Goal: Task Accomplishment & Management: Complete application form

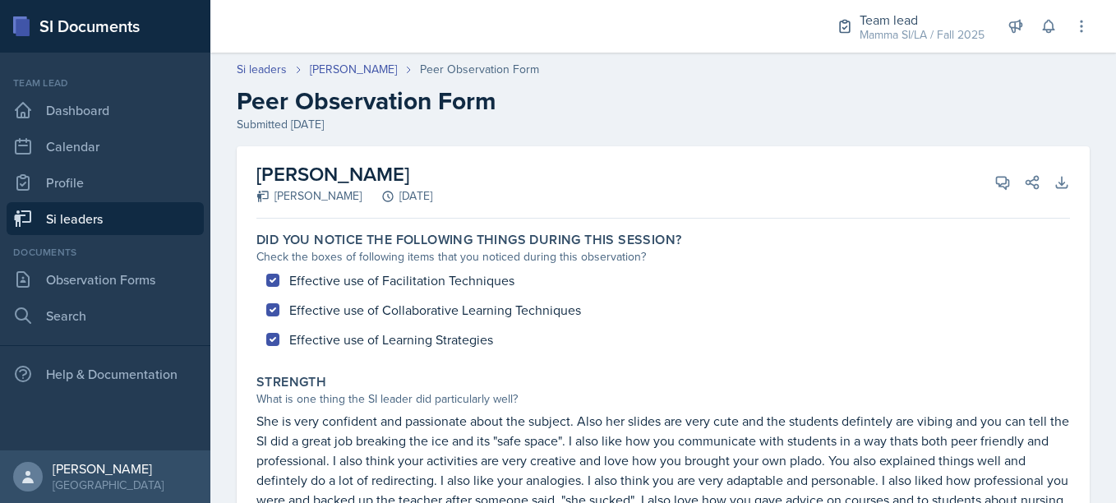
scroll to position [223, 0]
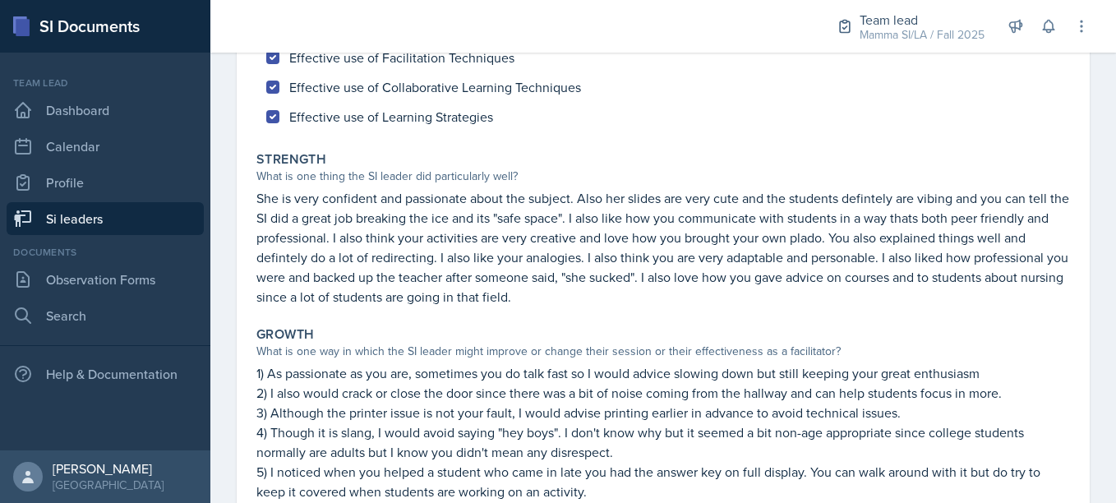
drag, startPoint x: 0, startPoint y: 0, endPoint x: 711, endPoint y: 7, distance: 711.2
click at [928, 125] on div "Effective use of Facilitation Techniques Effective use of Collaborative Learnin…" at bounding box center [663, 87] width 814 height 89
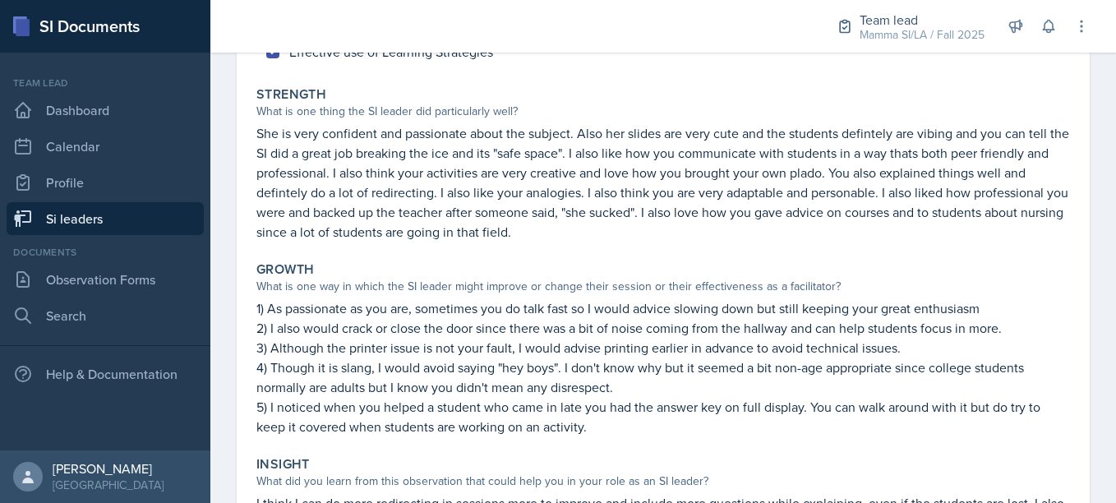
scroll to position [302, 0]
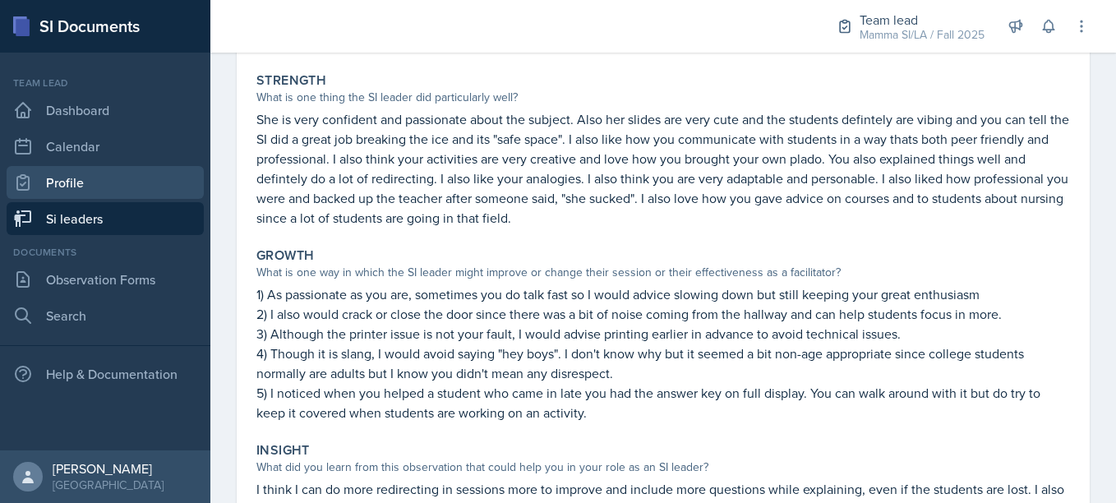
click at [98, 173] on link "Profile" at bounding box center [105, 182] width 197 height 33
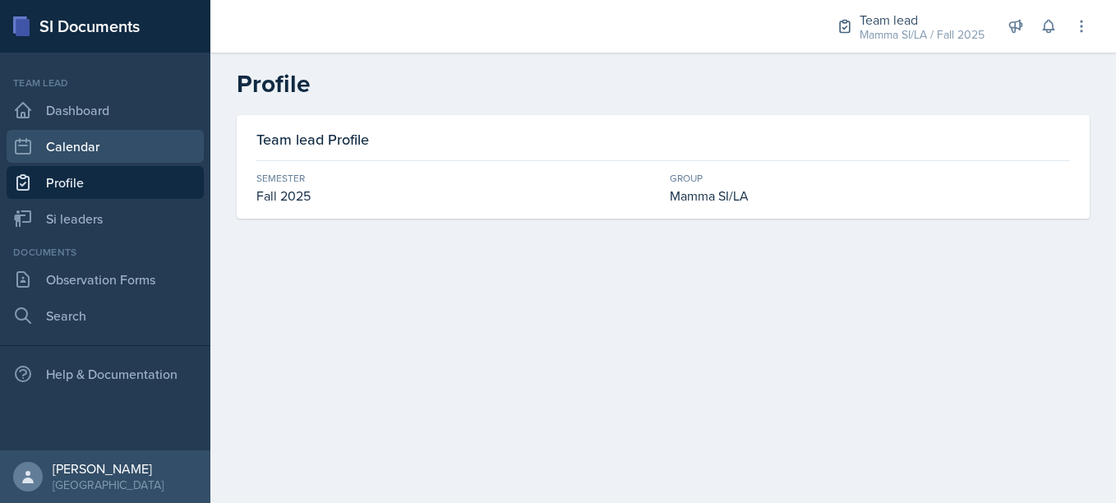
click at [46, 132] on link "Calendar" at bounding box center [105, 146] width 197 height 33
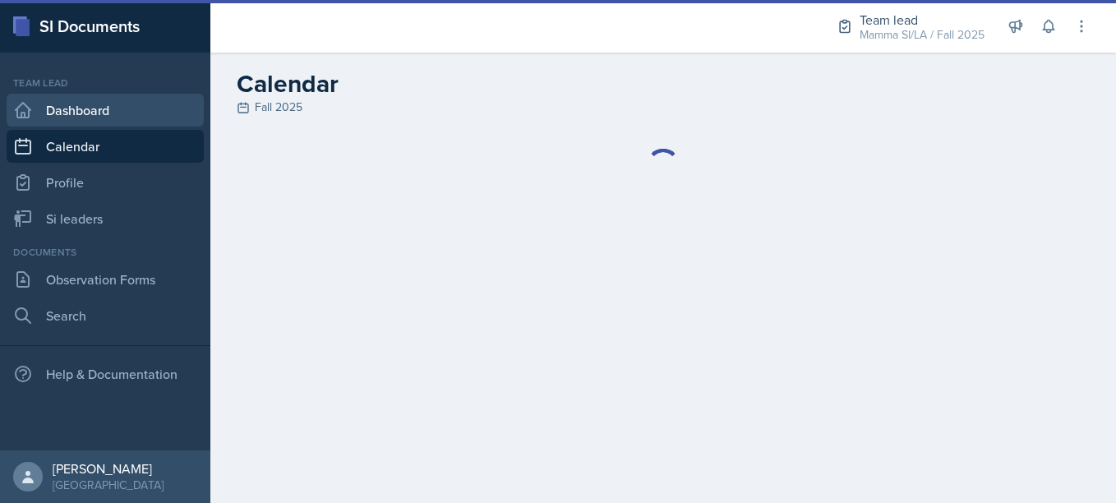
click at [101, 107] on link "Dashboard" at bounding box center [105, 110] width 197 height 33
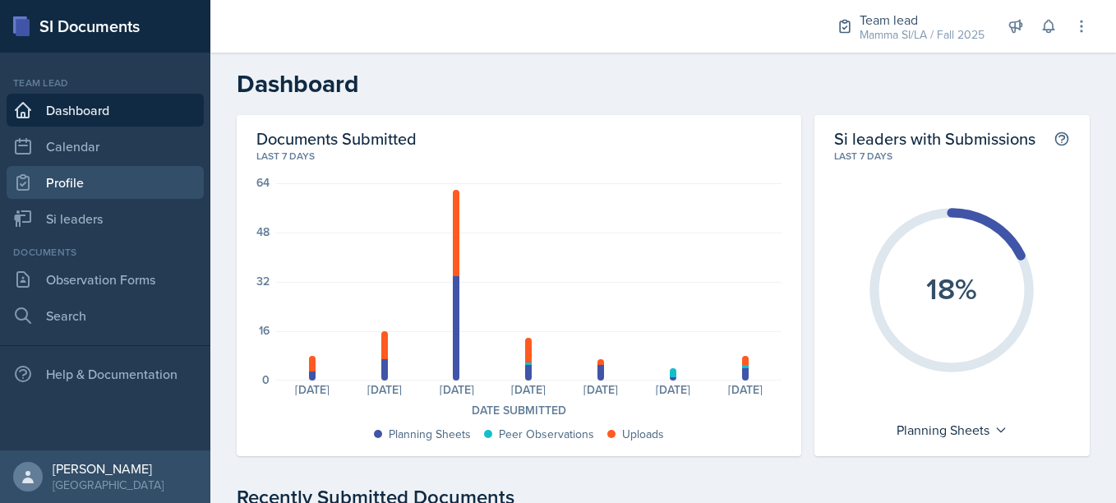
click at [57, 182] on link "Profile" at bounding box center [105, 182] width 197 height 33
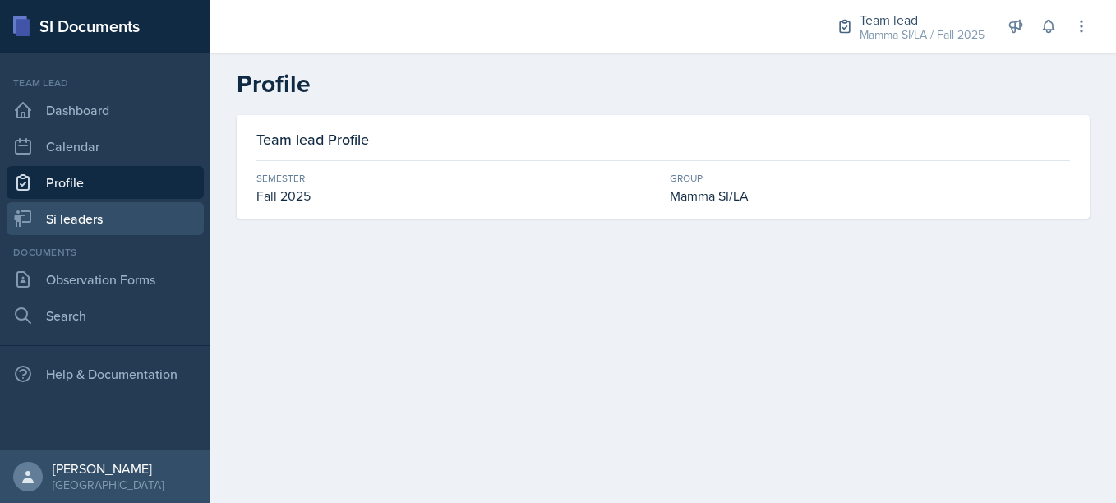
click at [77, 213] on link "Si leaders" at bounding box center [105, 218] width 197 height 33
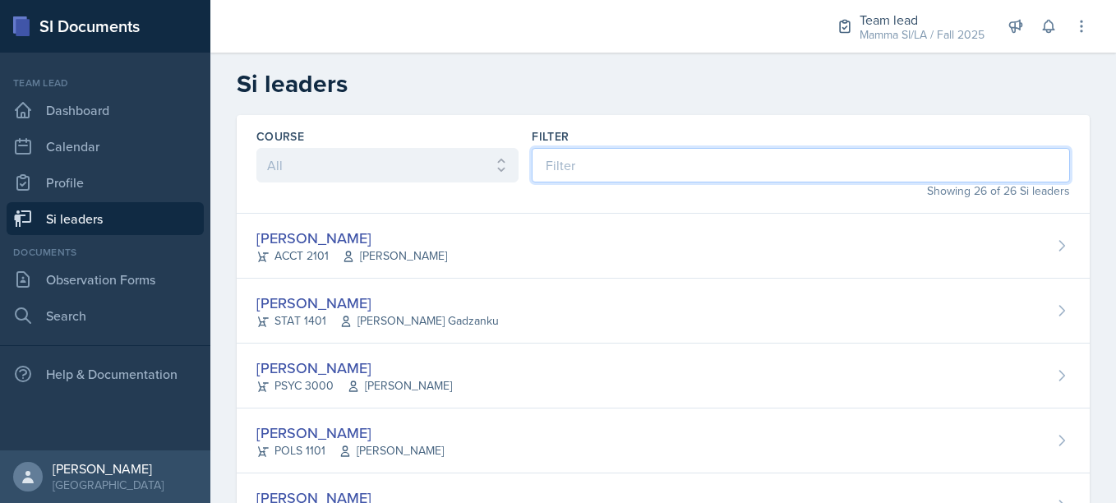
click at [549, 169] on input at bounding box center [801, 165] width 538 height 35
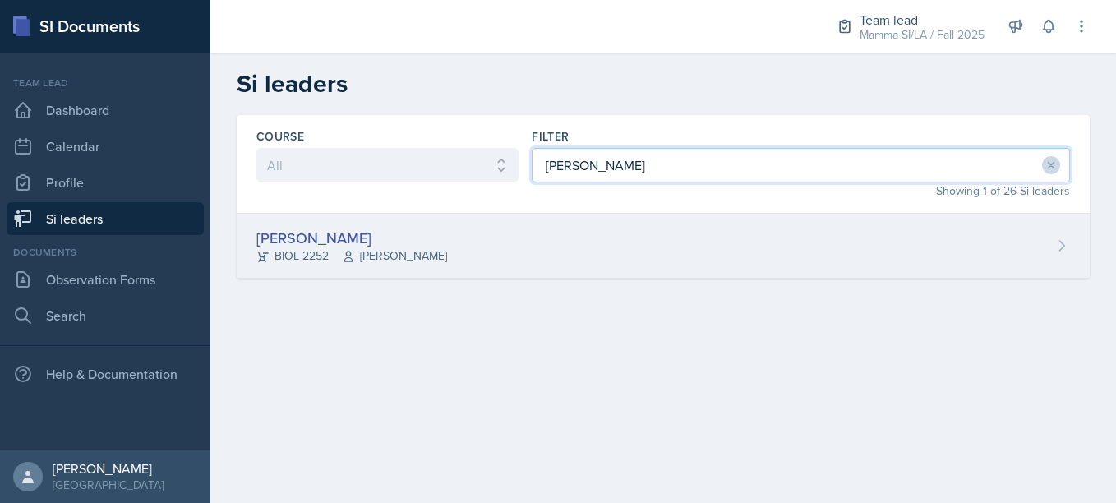
type input "[PERSON_NAME]"
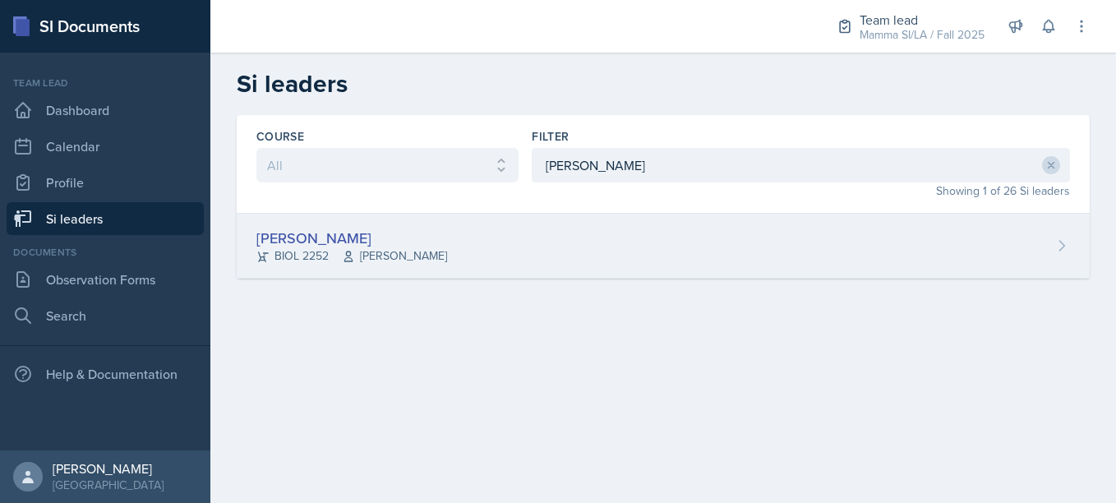
click at [406, 249] on span "[PERSON_NAME]" at bounding box center [394, 255] width 105 height 17
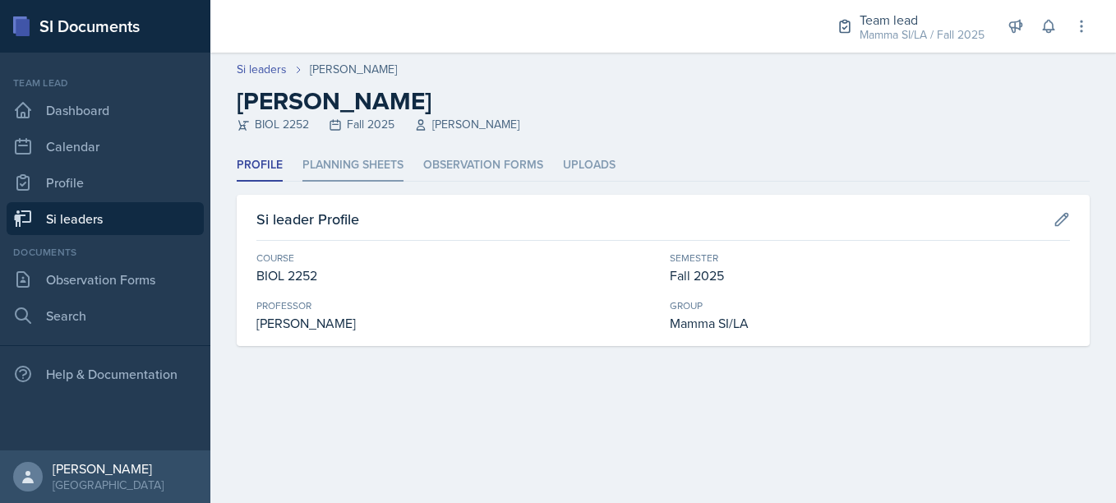
click at [349, 151] on li "Planning Sheets" at bounding box center [353, 166] width 101 height 32
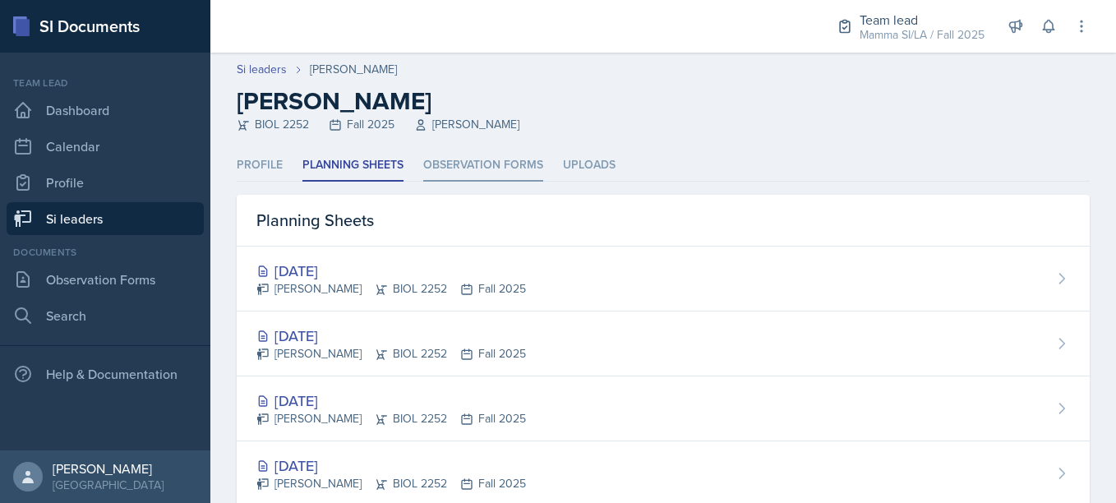
click at [483, 157] on li "Observation Forms" at bounding box center [483, 166] width 120 height 32
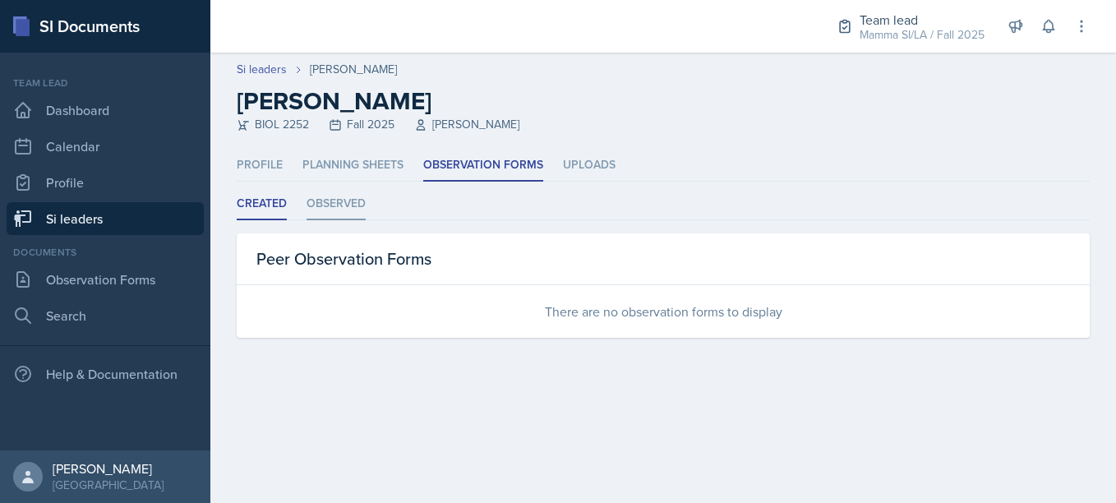
click at [360, 204] on li "Observed" at bounding box center [336, 204] width 59 height 32
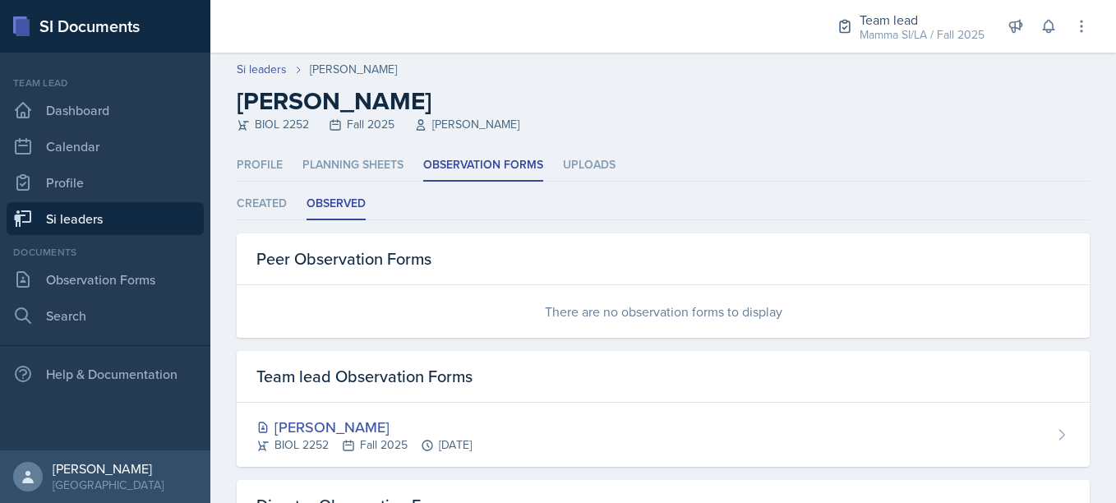
scroll to position [121, 0]
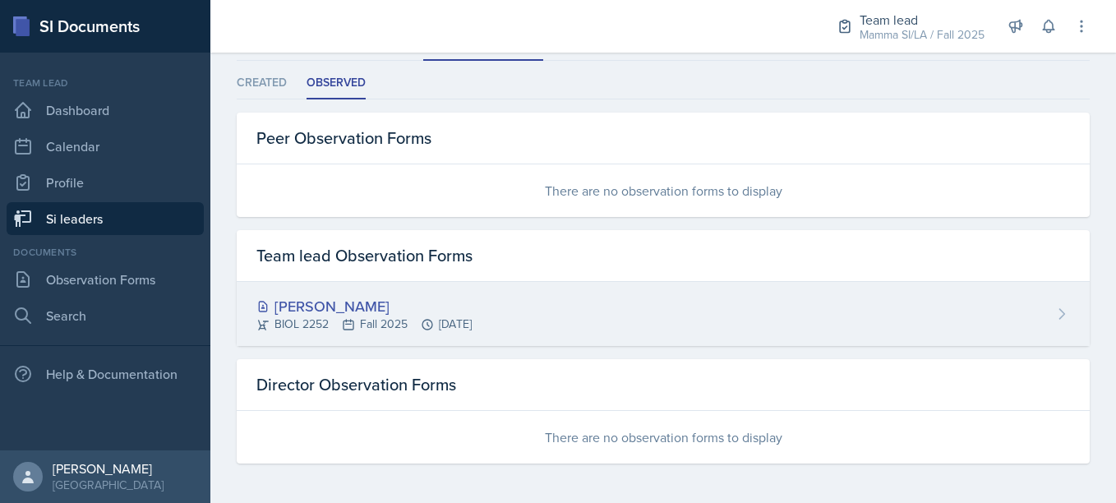
click at [392, 311] on div "[PERSON_NAME]" at bounding box center [363, 306] width 215 height 22
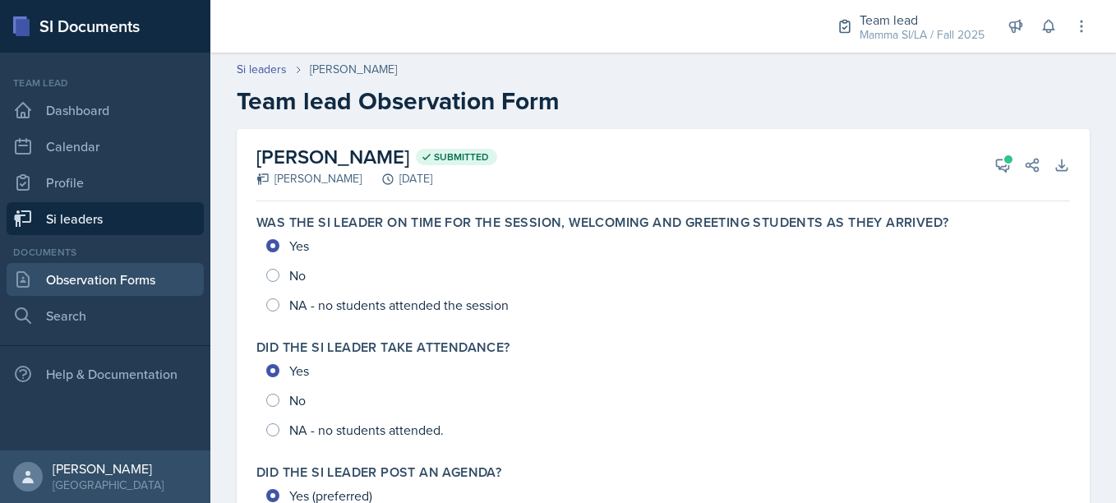
click at [159, 282] on link "Observation Forms" at bounding box center [105, 279] width 197 height 33
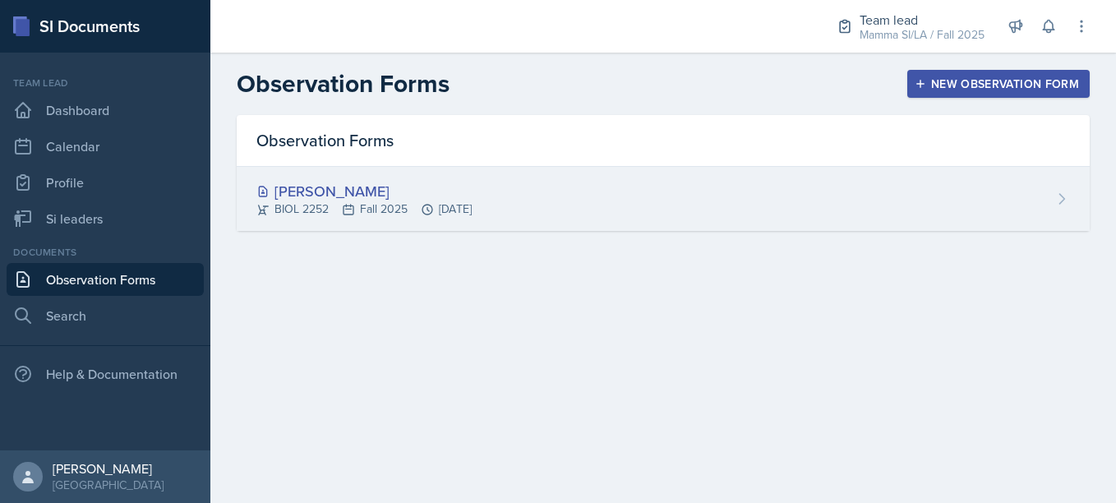
click at [384, 216] on div "BIOL 2252 Fall 2025 [DATE]" at bounding box center [363, 209] width 215 height 17
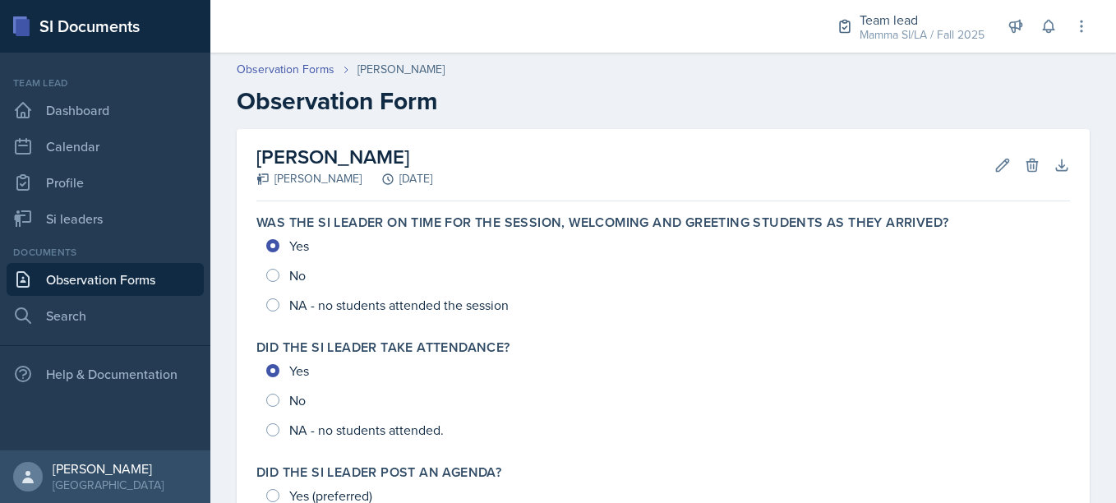
click at [384, 216] on label "Was the SI Leader on time for the session, welcoming and greeting students as t…" at bounding box center [602, 223] width 692 height 16
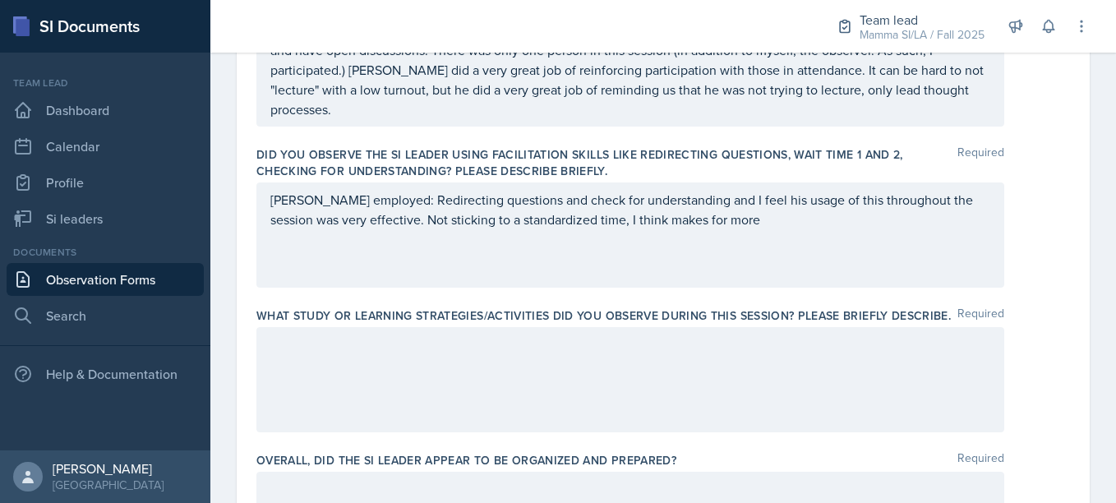
scroll to position [578, 0]
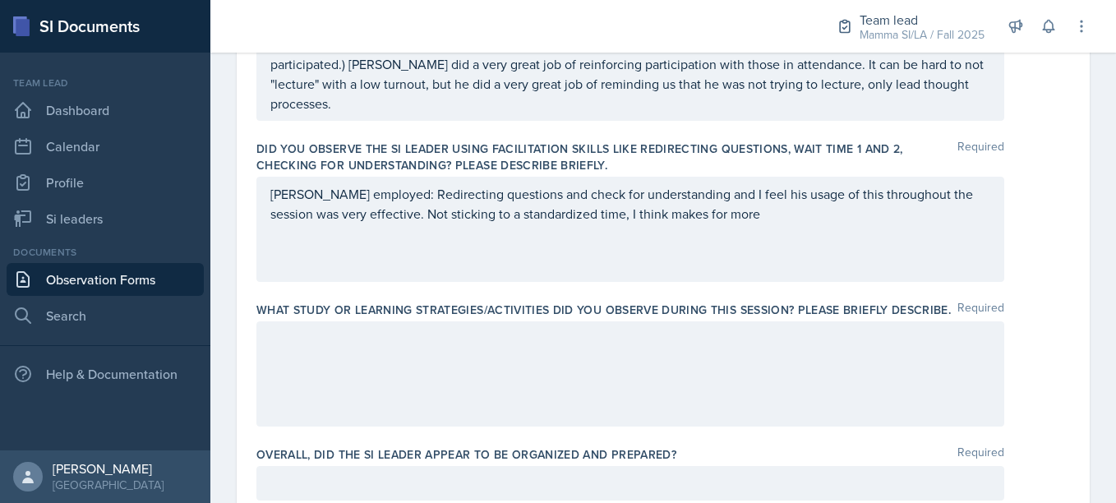
click at [377, 250] on div "[PERSON_NAME] employed: Redirecting questions and check for understanding and I…" at bounding box center [630, 229] width 748 height 105
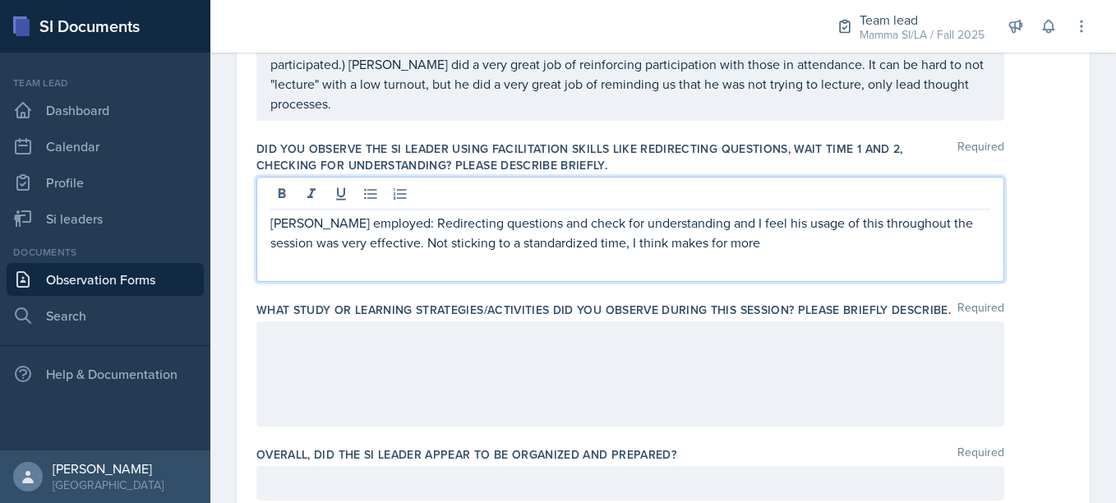
scroll to position [607, 0]
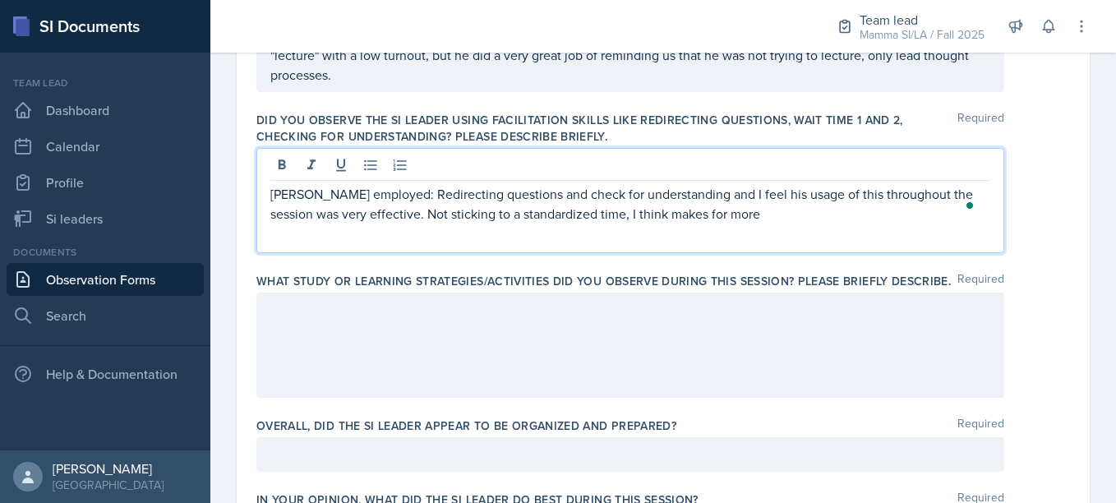
click at [746, 201] on p "[PERSON_NAME] employed: Redirecting questions and check for understanding and I…" at bounding box center [630, 203] width 720 height 39
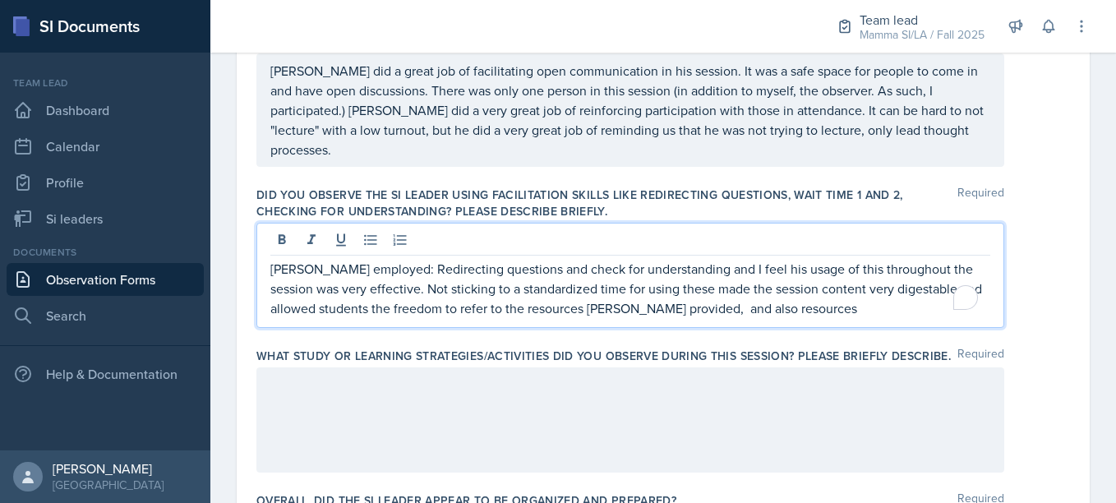
scroll to position [584, 0]
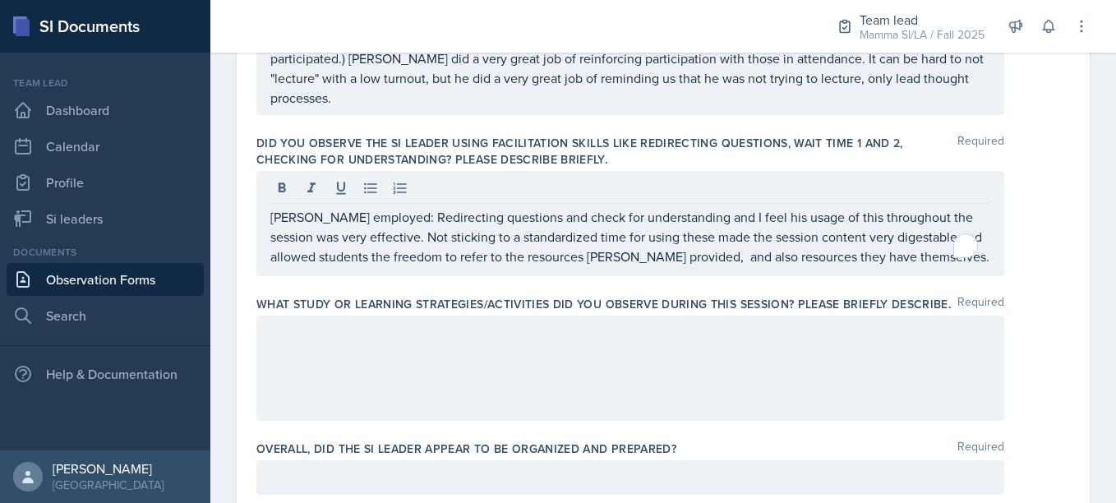
click at [640, 394] on div at bounding box center [630, 368] width 748 height 105
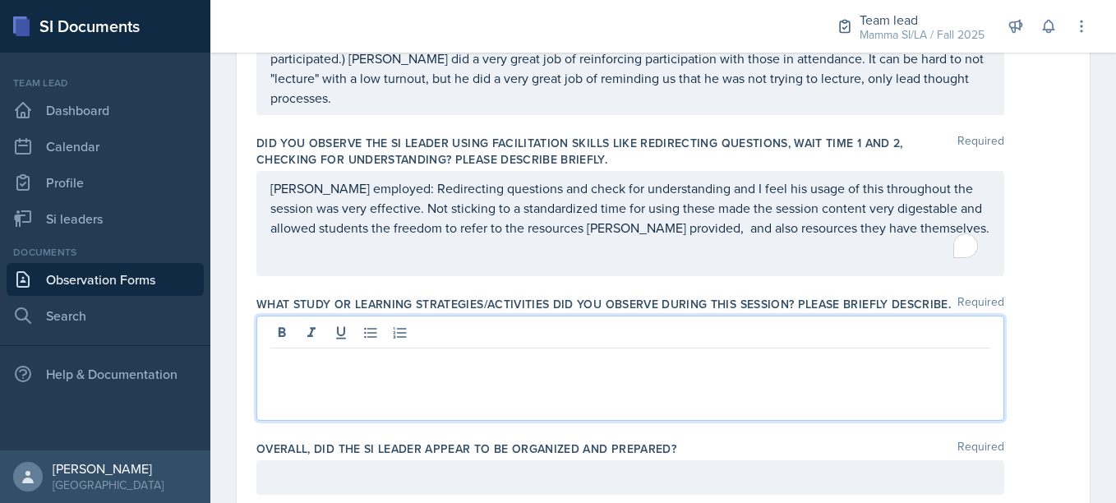
scroll to position [612, 0]
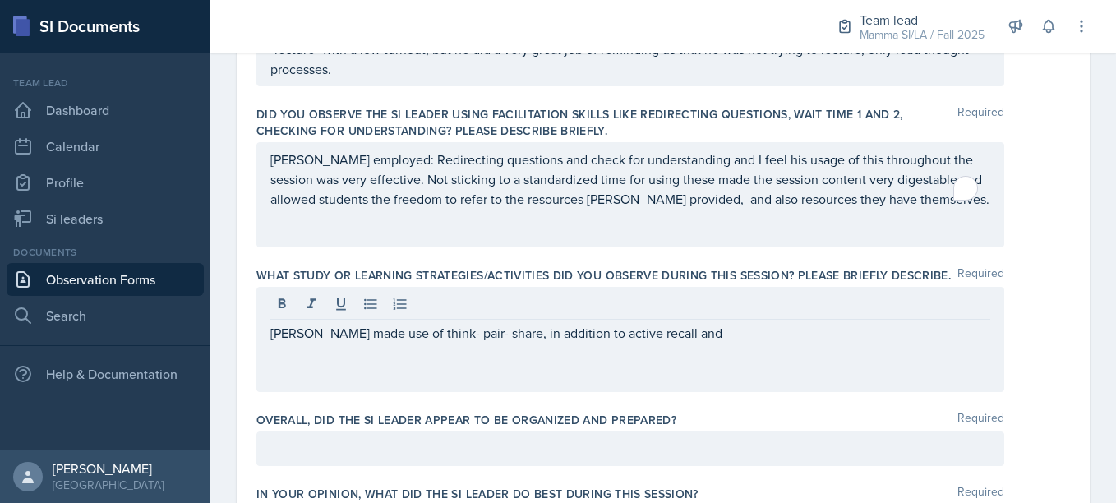
click at [825, 351] on div "[PERSON_NAME] made use of think- pair- share, in addition to active recall and" at bounding box center [630, 339] width 748 height 105
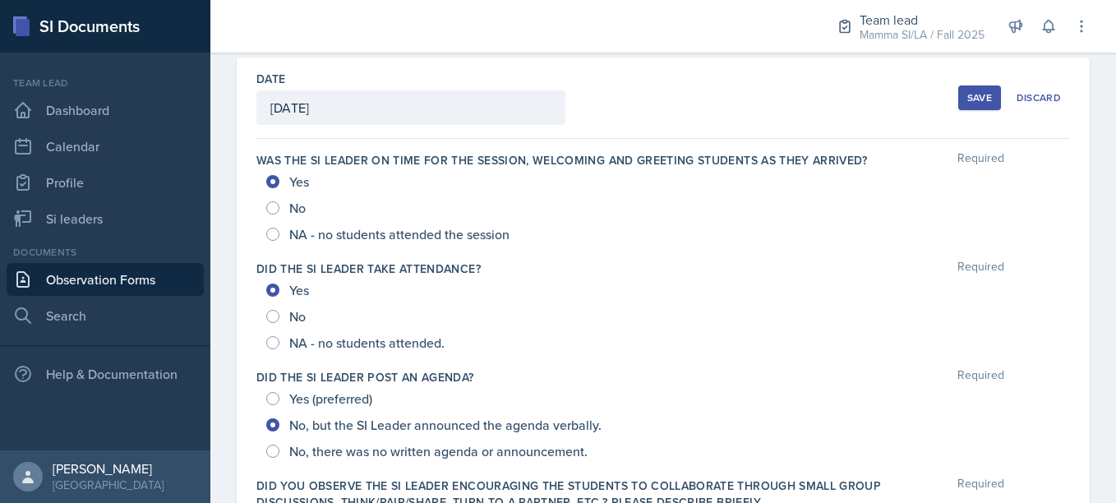
scroll to position [0, 0]
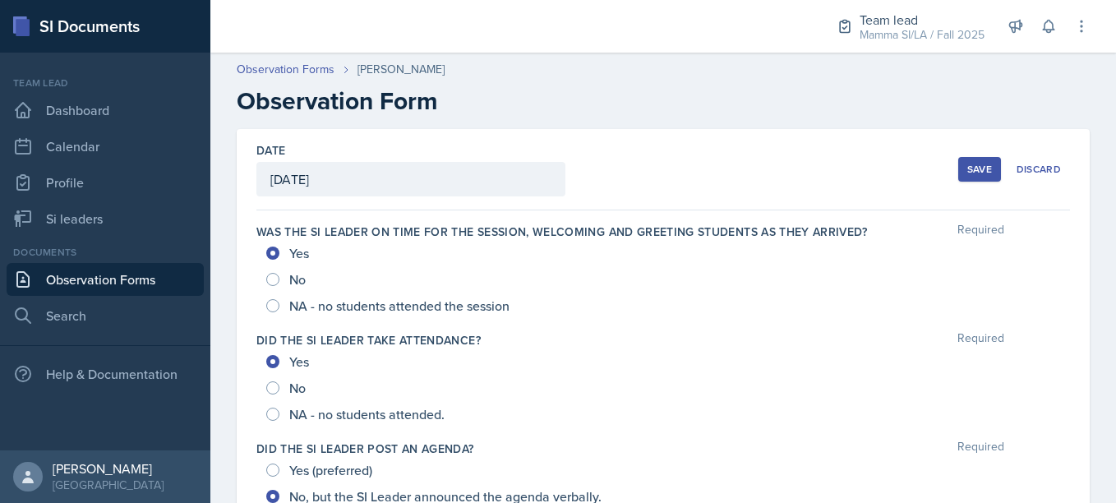
click at [968, 163] on div "Save" at bounding box center [980, 169] width 25 height 13
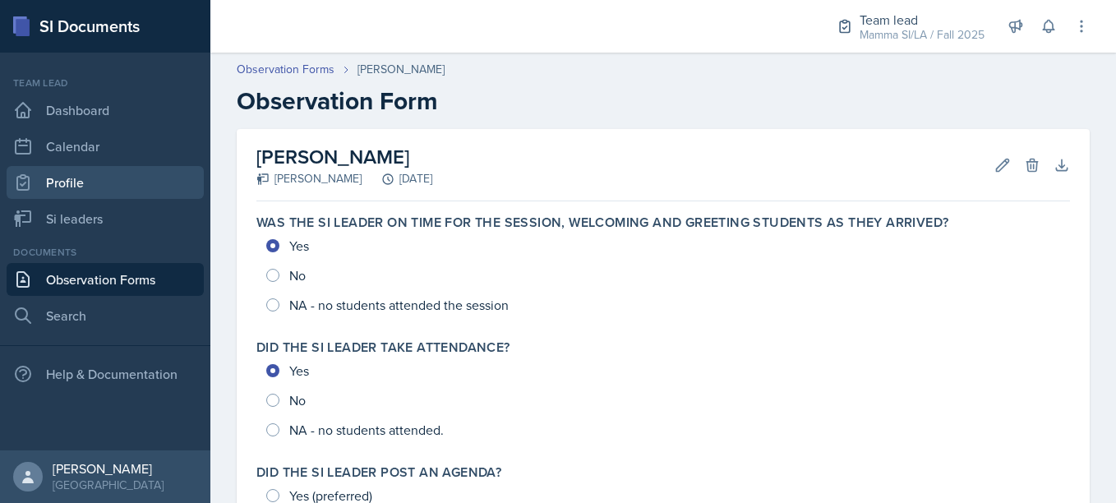
click at [90, 170] on link "Profile" at bounding box center [105, 182] width 197 height 33
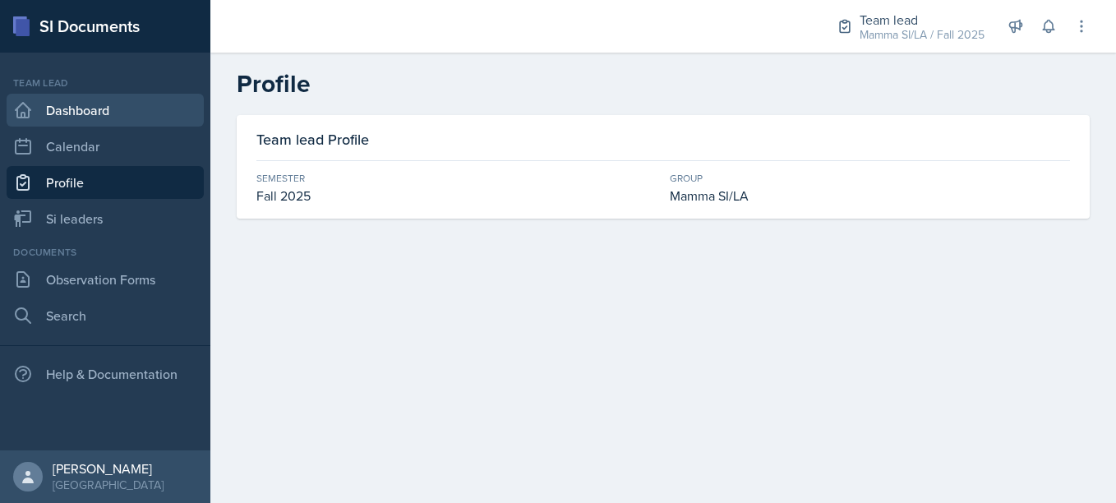
click at [134, 104] on link "Dashboard" at bounding box center [105, 110] width 197 height 33
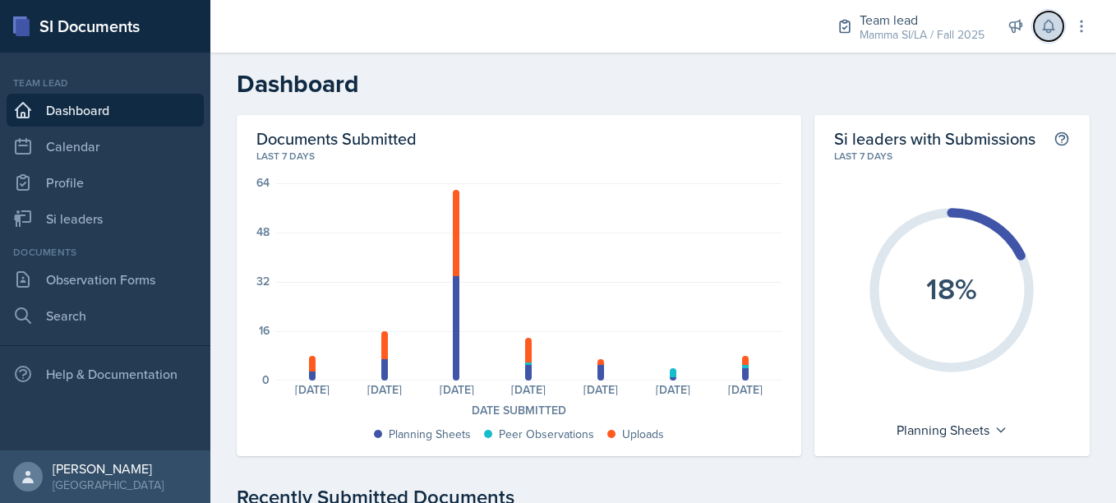
click at [1052, 28] on icon at bounding box center [1049, 26] width 16 height 16
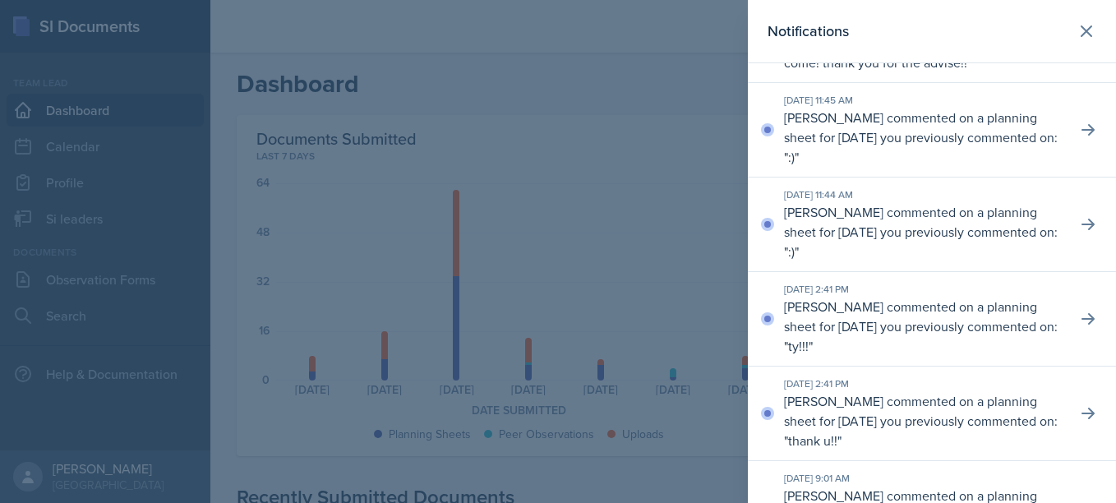
scroll to position [442, 0]
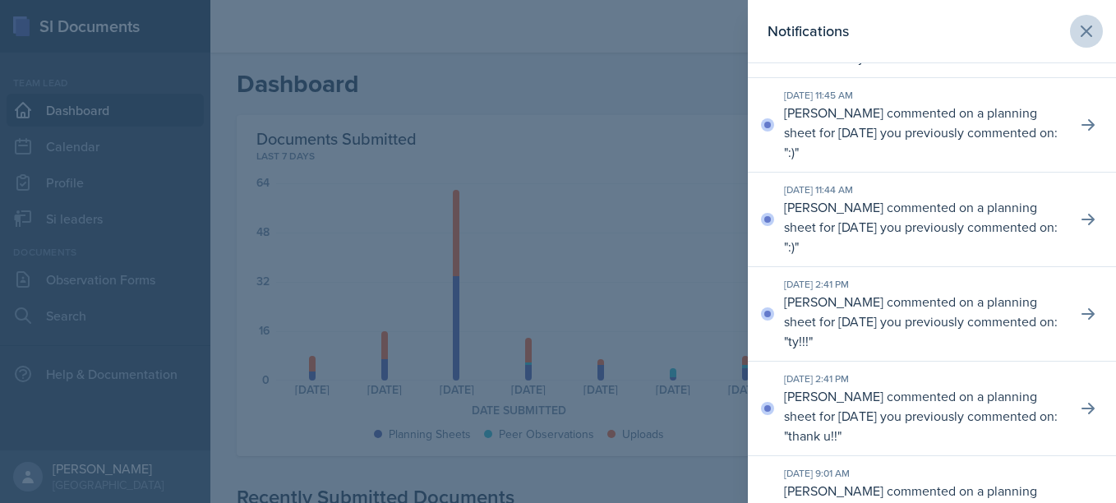
drag, startPoint x: 1093, startPoint y: 42, endPoint x: 1074, endPoint y: 35, distance: 19.2
click at [1074, 35] on header "Notifications" at bounding box center [932, 31] width 368 height 63
click at [1077, 35] on icon at bounding box center [1087, 31] width 20 height 20
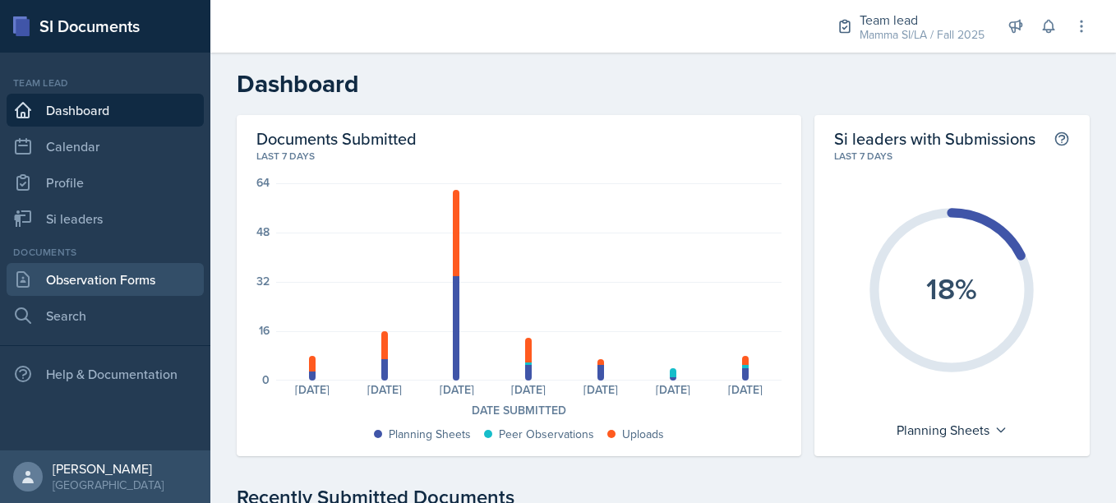
click at [146, 275] on link "Observation Forms" at bounding box center [105, 279] width 197 height 33
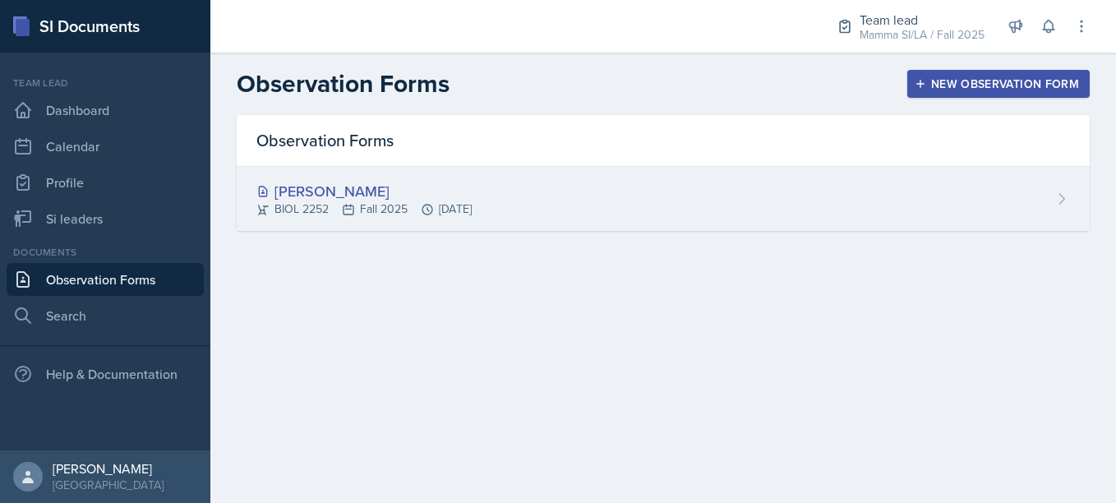
click at [369, 215] on div "BIOL 2252 Fall 2025 [DATE]" at bounding box center [363, 209] width 215 height 17
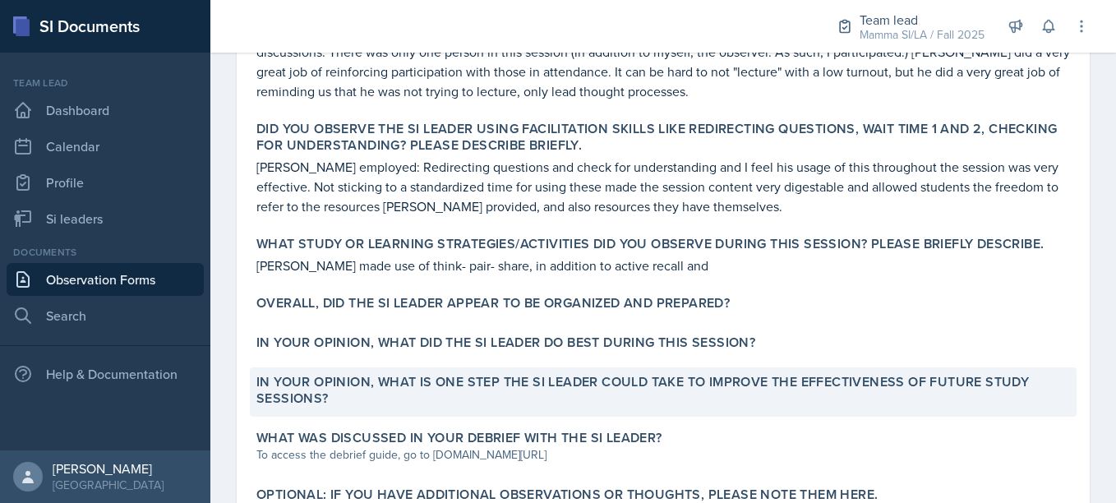
scroll to position [604, 0]
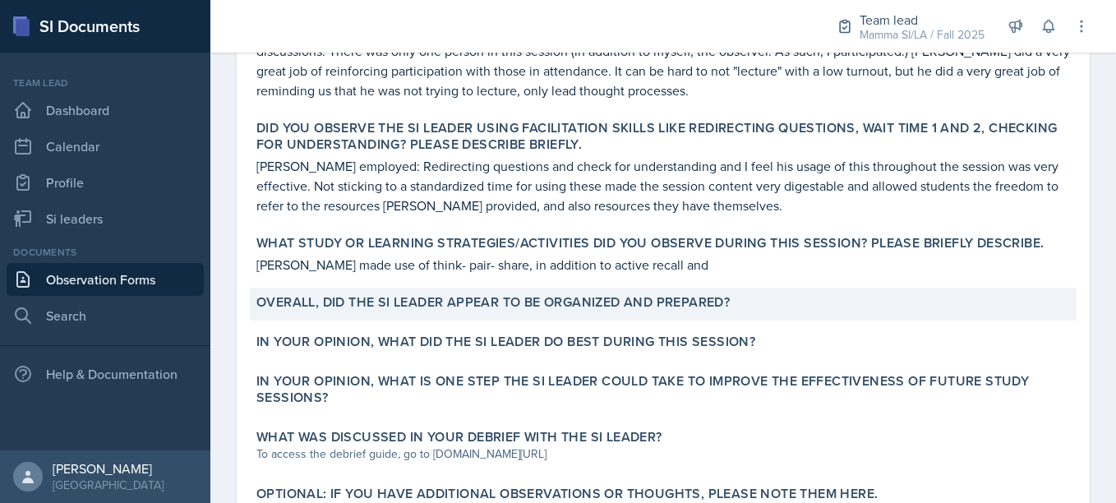
click at [464, 288] on div "Overall, did the SI Leader appear to be organized and prepared?" at bounding box center [663, 304] width 827 height 33
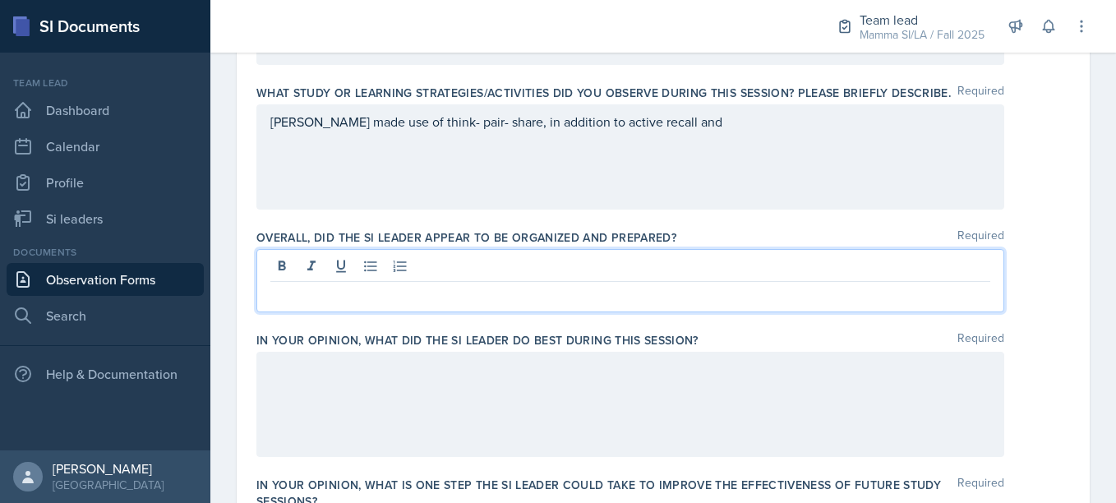
scroll to position [824, 0]
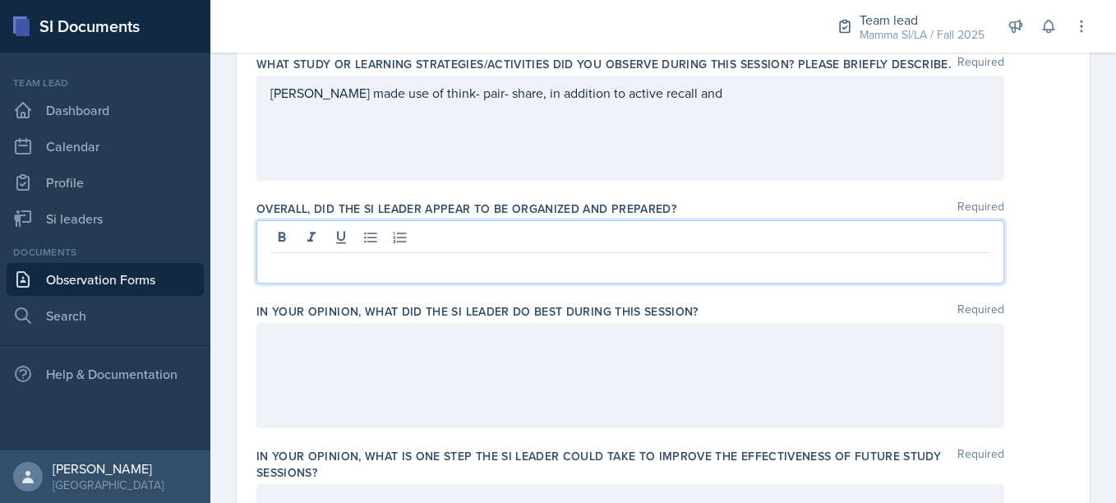
click at [493, 271] on p at bounding box center [630, 266] width 720 height 20
